Goal: Use online tool/utility: Utilize a website feature to perform a specific function

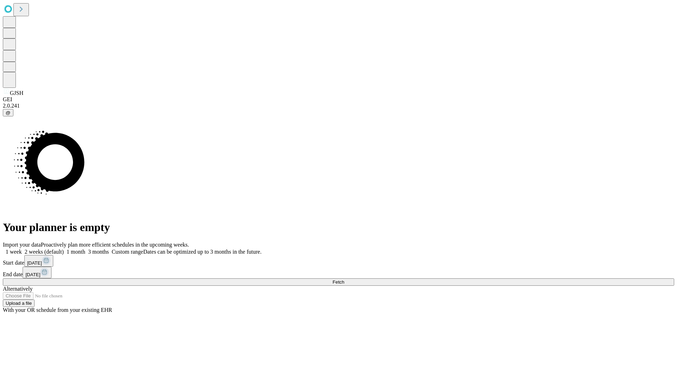
click at [344, 279] on span "Fetch" at bounding box center [338, 281] width 12 height 5
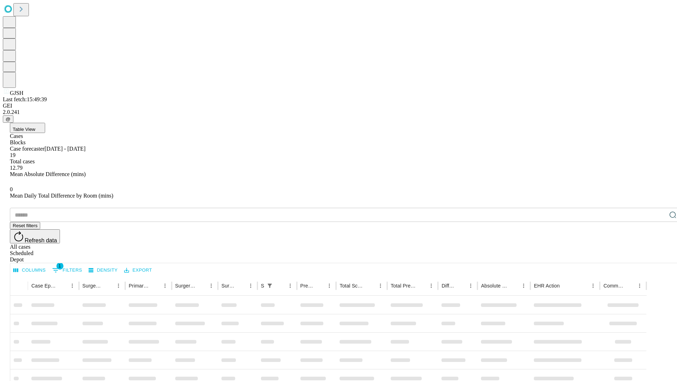
click at [35, 127] on span "Table View" at bounding box center [24, 129] width 23 height 5
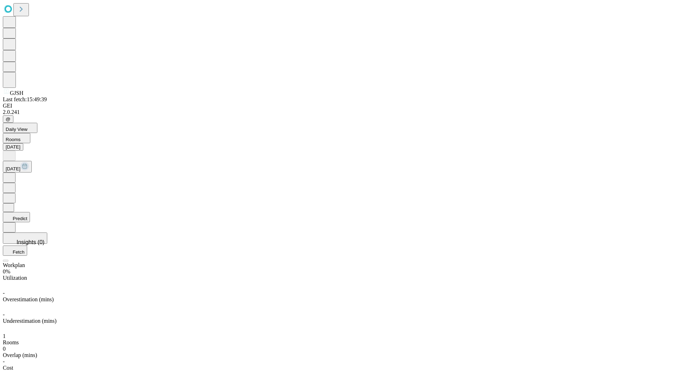
click at [30, 212] on button "Predict" at bounding box center [16, 217] width 27 height 10
